Goal: Information Seeking & Learning: Check status

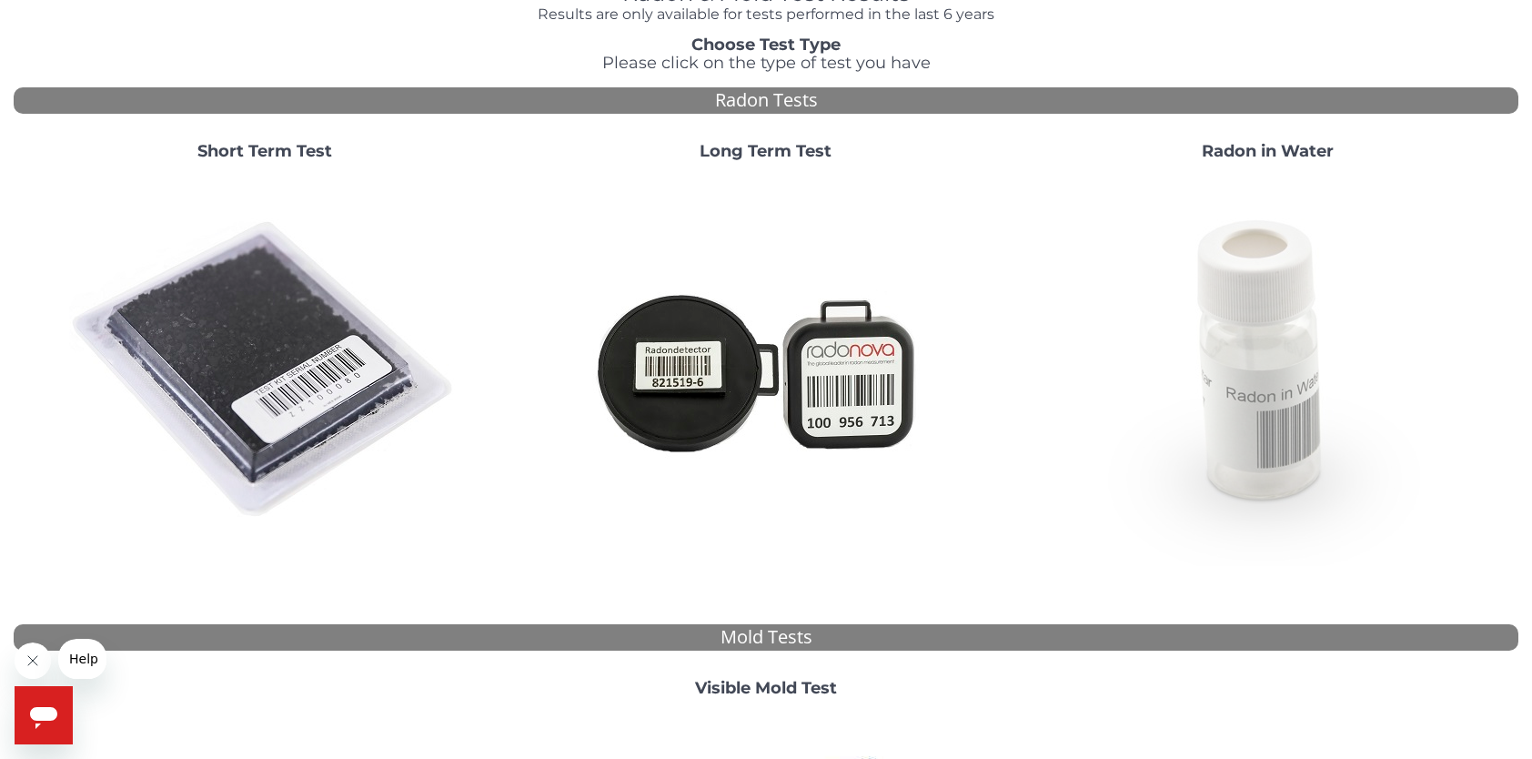
scroll to position [182, 0]
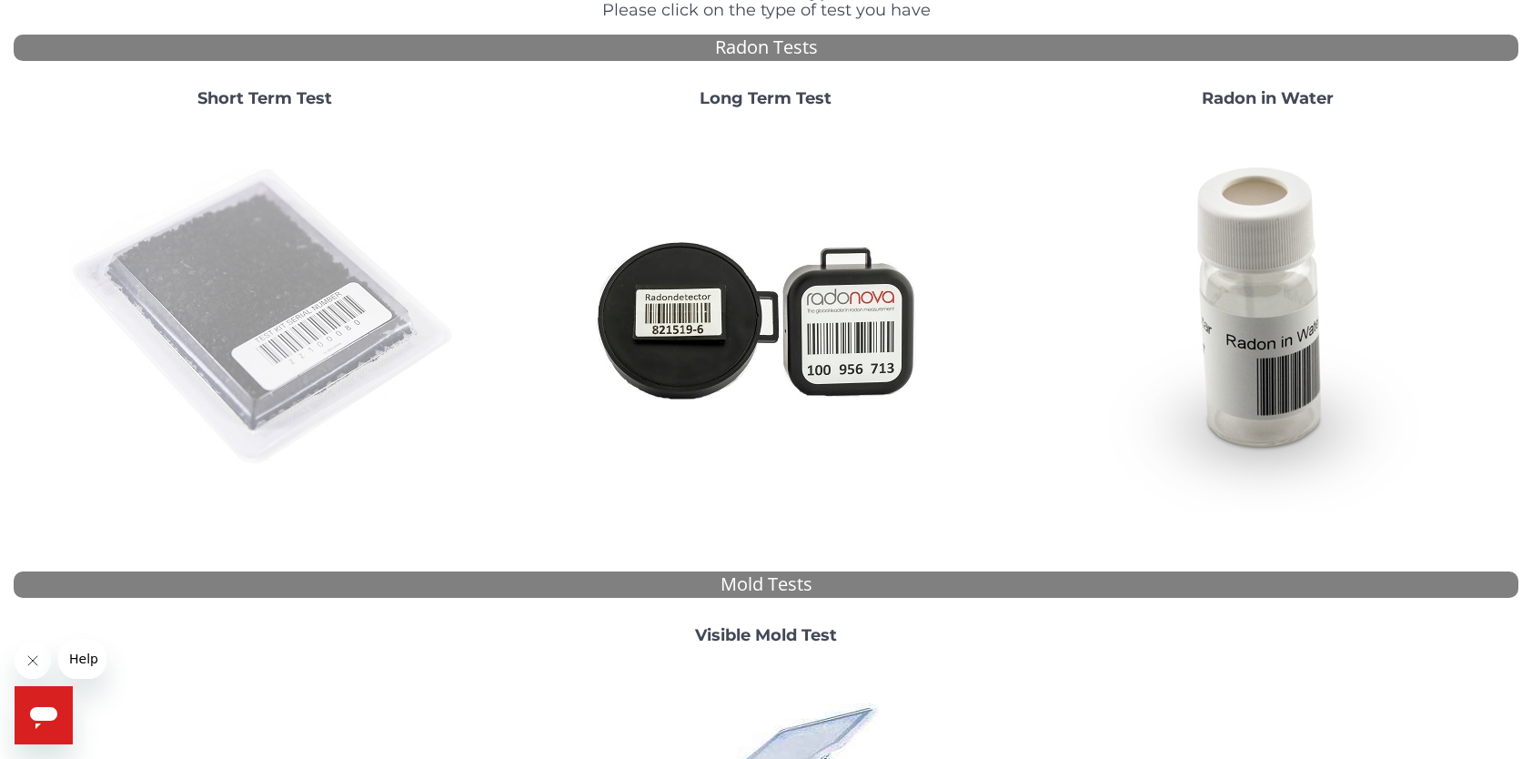
click at [247, 244] on img at bounding box center [264, 317] width 391 height 391
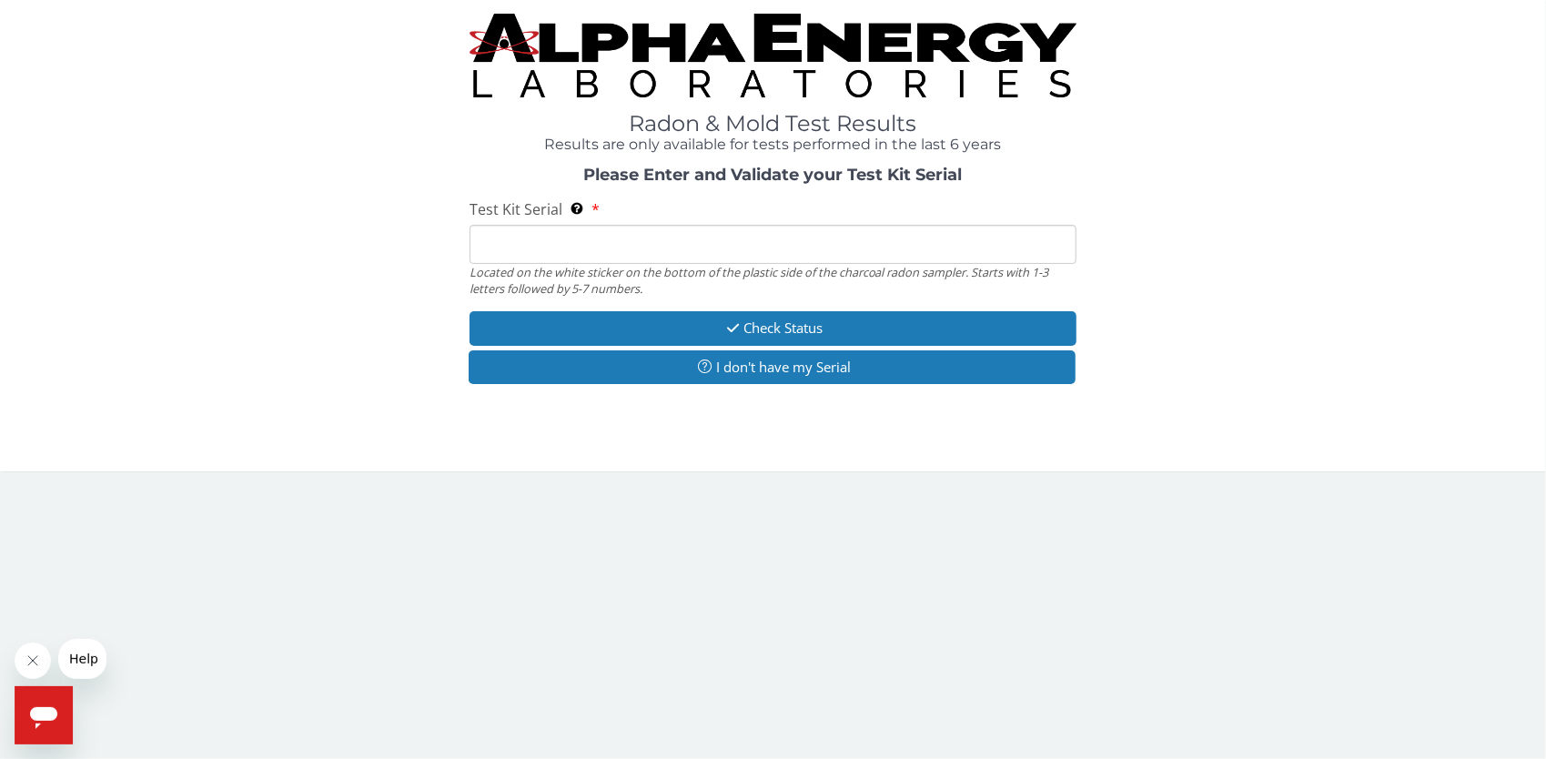
click at [479, 244] on input "Test Kit Serial Located on the white sticker on the bottom of the plastic side …" at bounding box center [773, 244] width 608 height 39
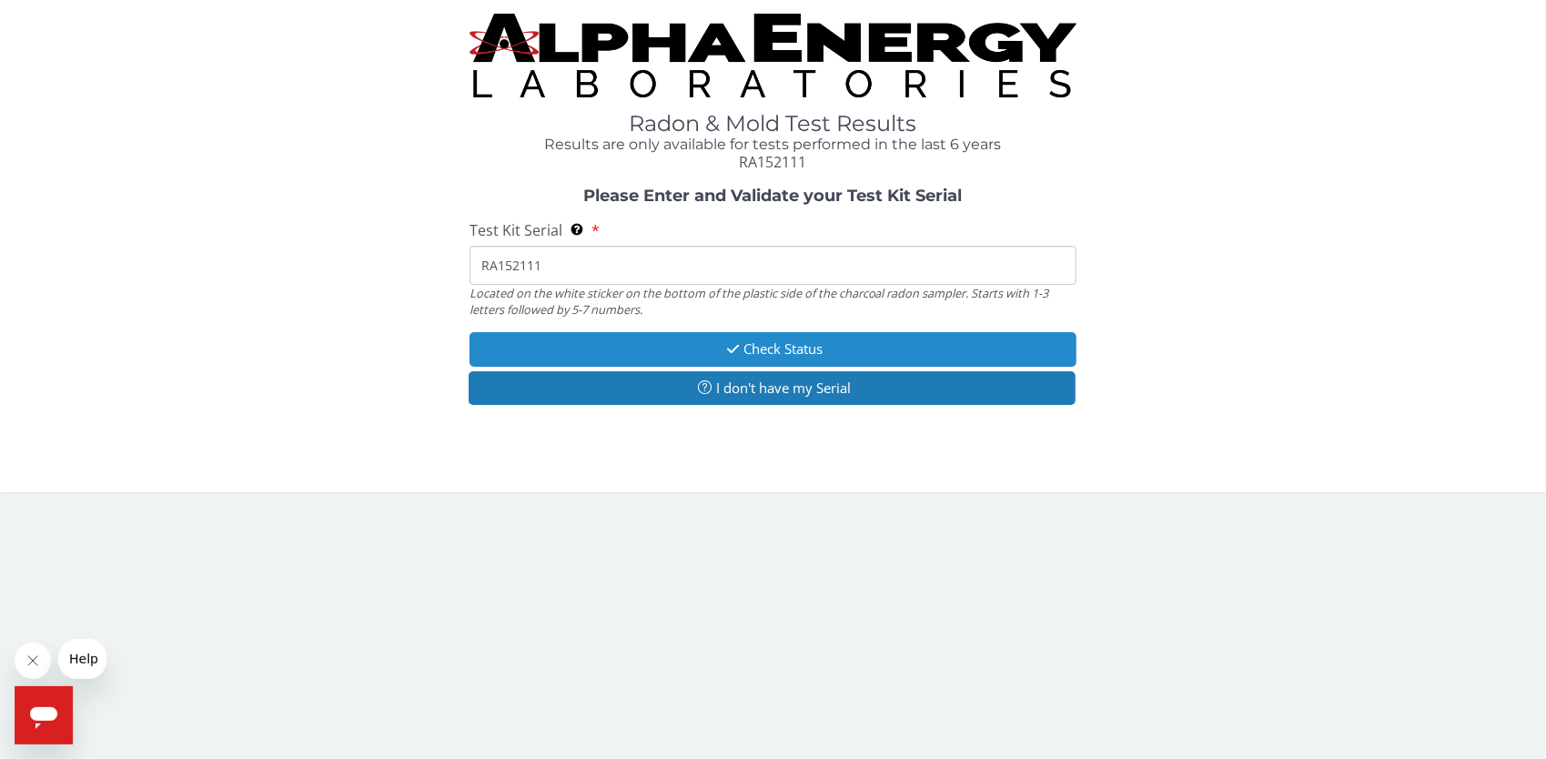
type input "RA152111"
click at [780, 348] on button "Check Status" at bounding box center [773, 349] width 608 height 34
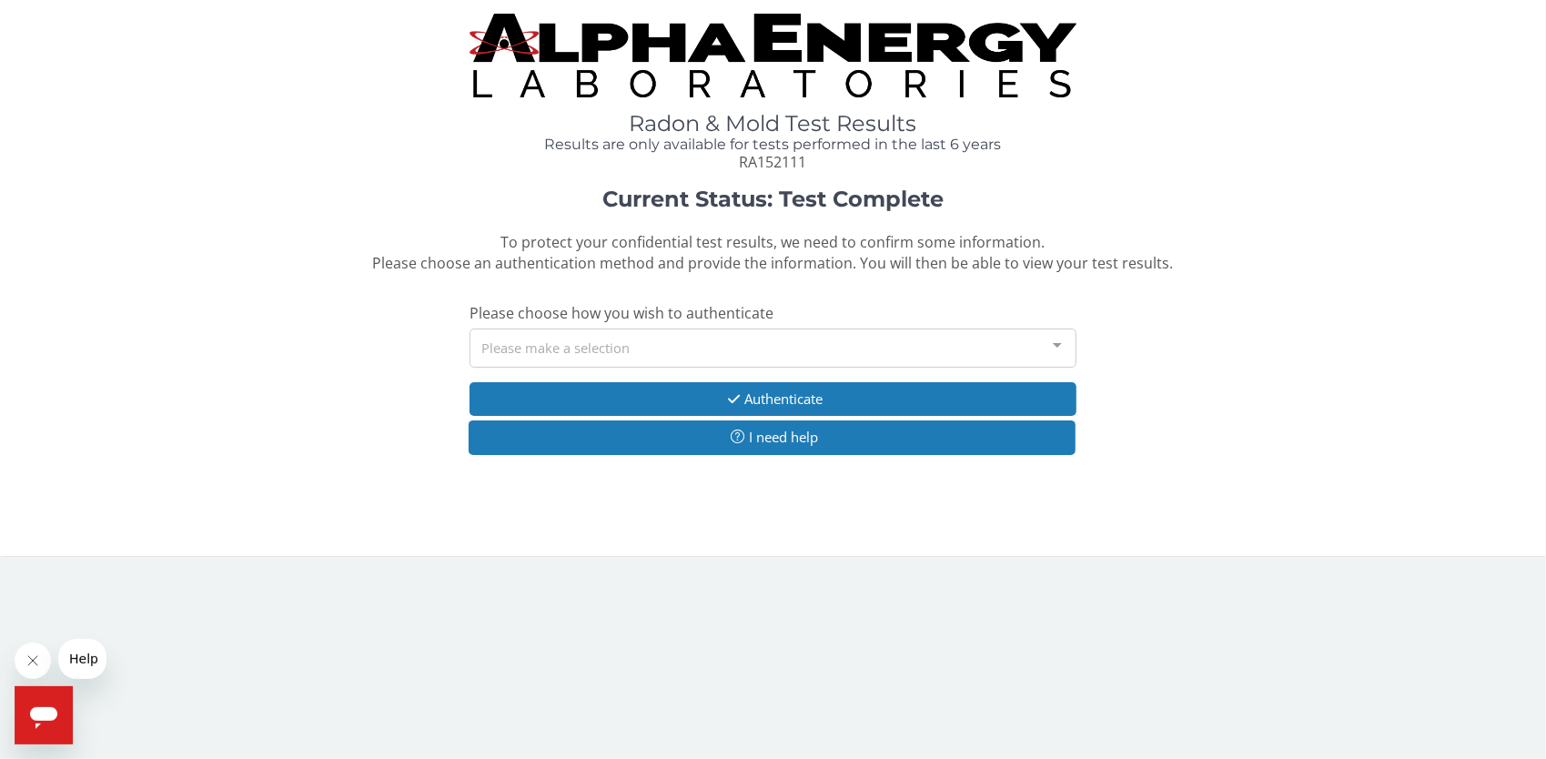
click at [1060, 338] on div at bounding box center [1057, 346] width 36 height 35
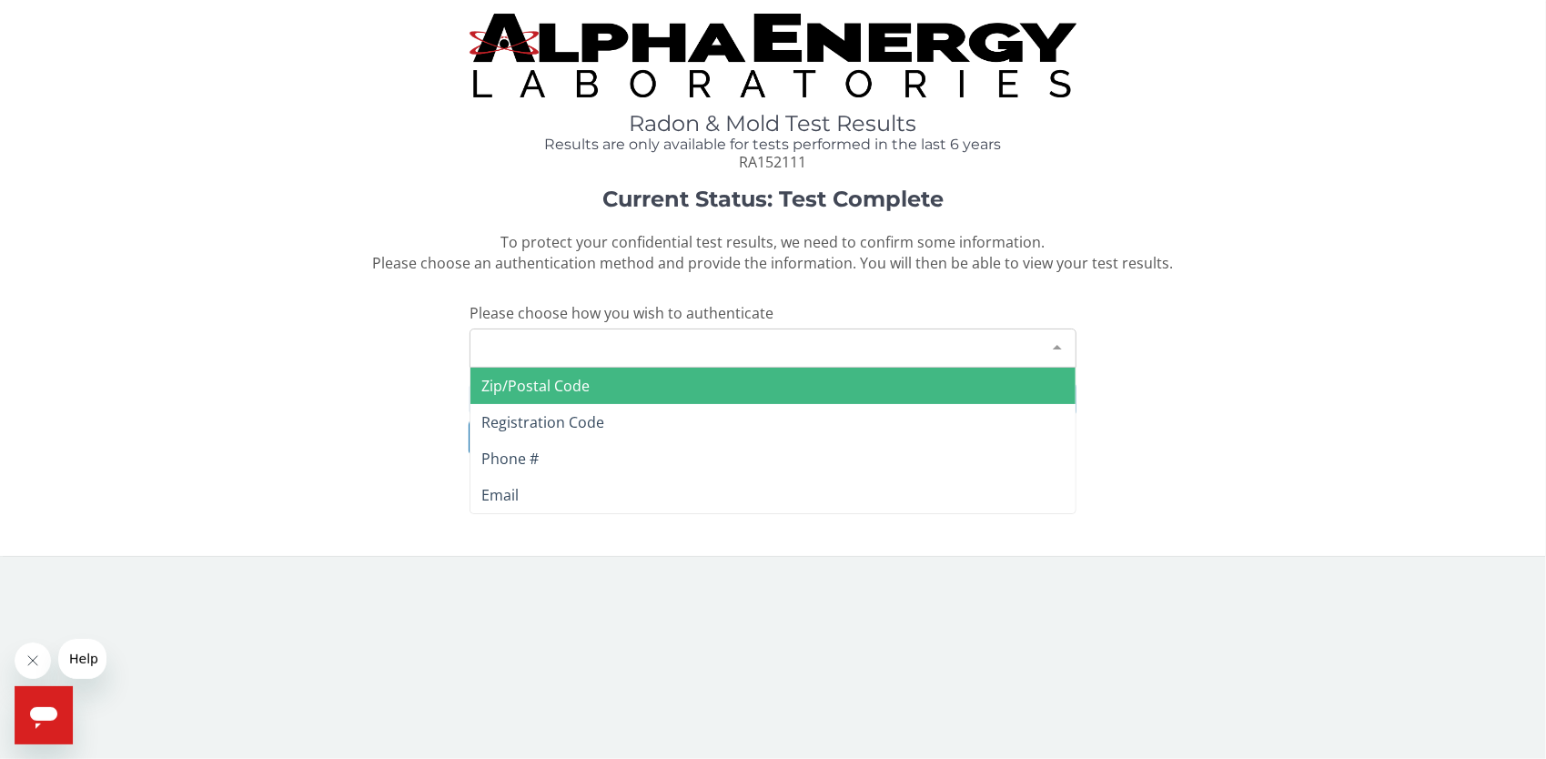
click at [490, 346] on div "Please make a selection" at bounding box center [773, 347] width 608 height 39
click at [509, 389] on span "Zip/Postal Code" at bounding box center [535, 386] width 108 height 20
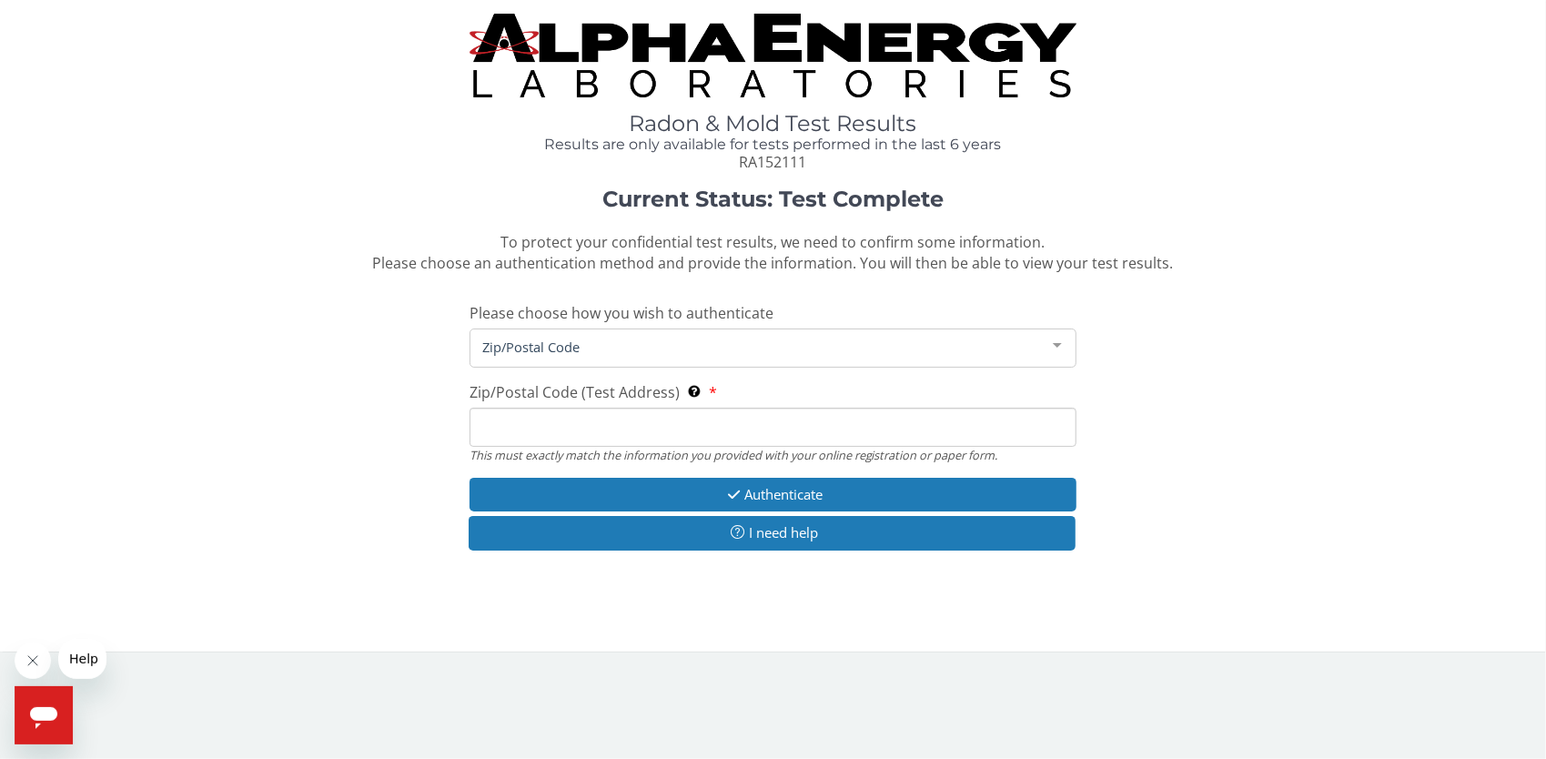
click at [492, 431] on input "Zip/Postal Code (Test Address) This must exactly match the information you prov…" at bounding box center [773, 427] width 608 height 39
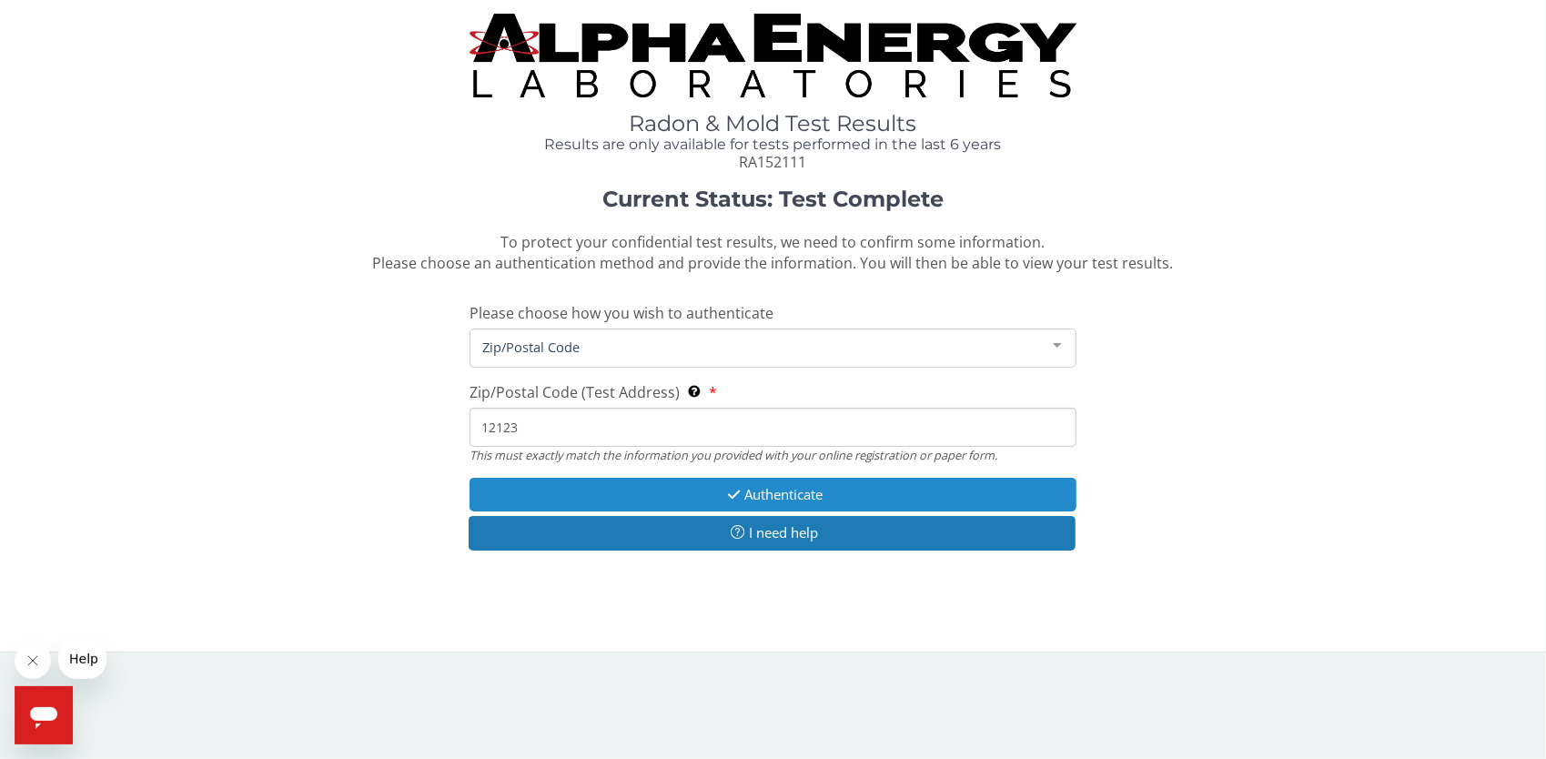
type input "12123"
click at [755, 490] on button "Authenticate" at bounding box center [773, 495] width 608 height 34
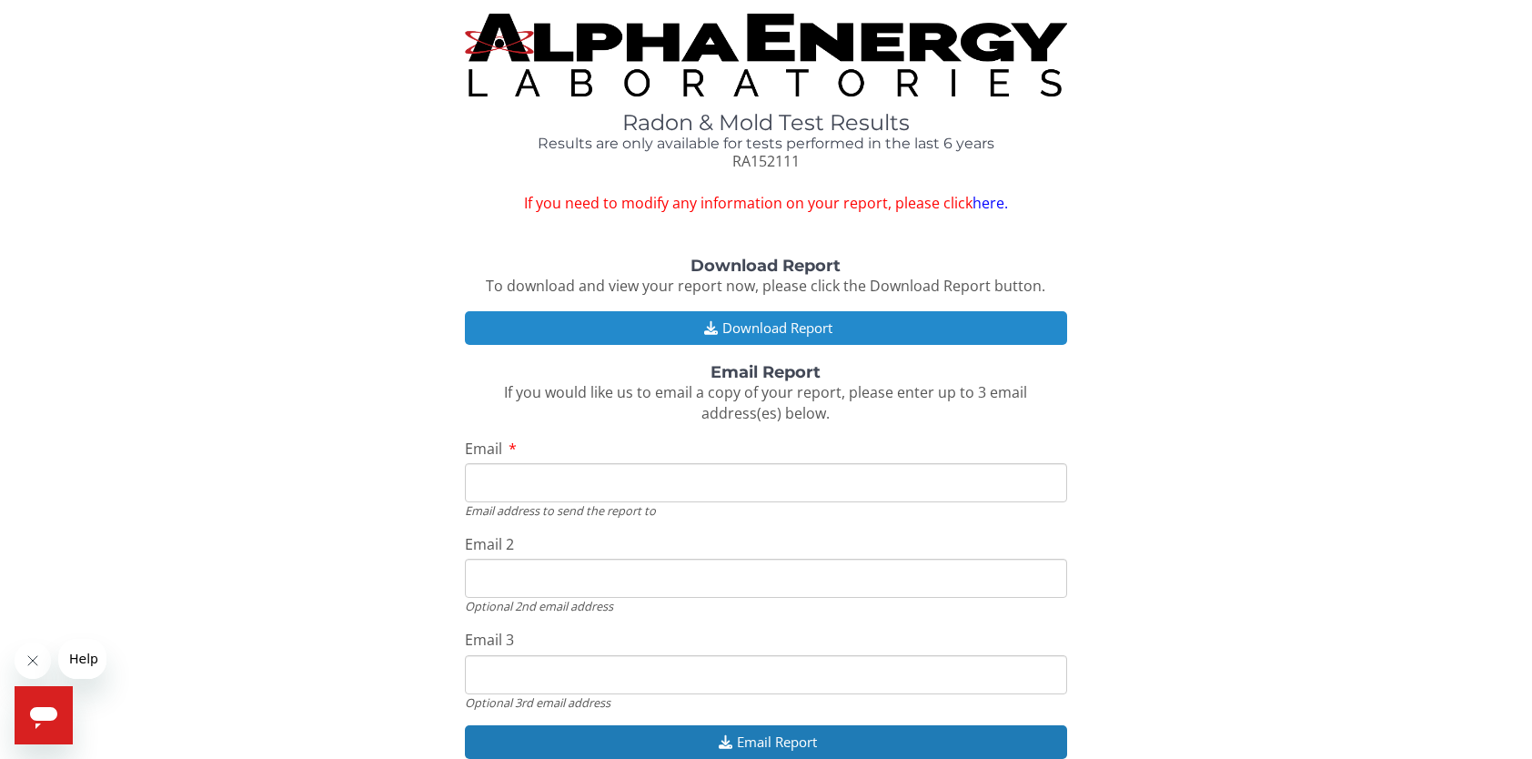
click at [785, 324] on button "Download Report" at bounding box center [766, 328] width 602 height 34
